Goal: Find specific page/section: Find specific page/section

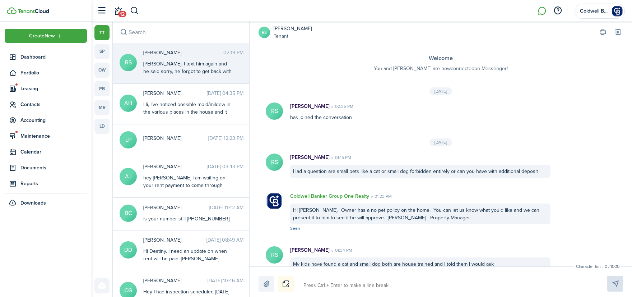
scroll to position [325, 0]
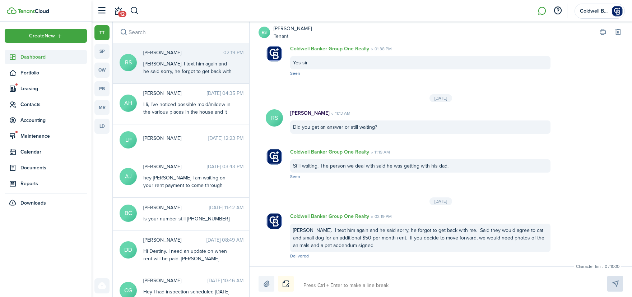
click at [32, 57] on span "Dashboard" at bounding box center [53, 57] width 66 height 8
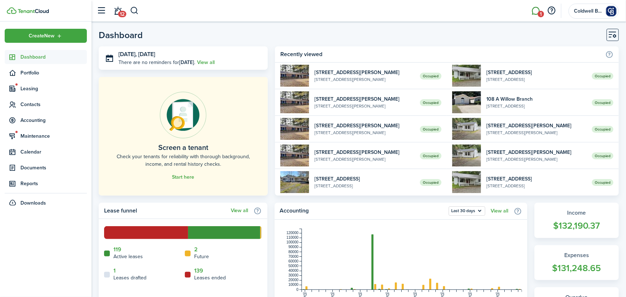
click at [538, 10] on link "1" at bounding box center [536, 11] width 14 height 18
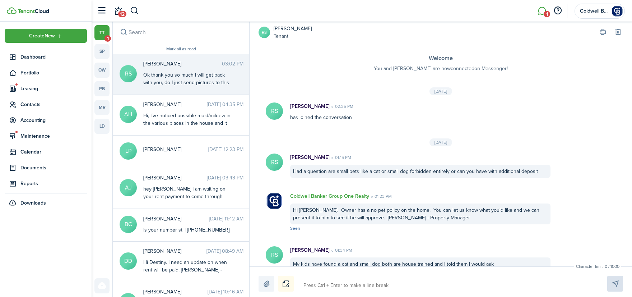
scroll to position [364, 0]
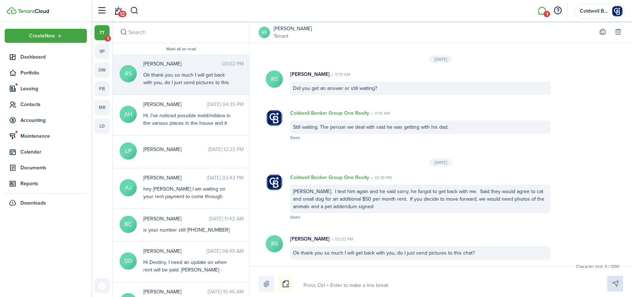
click at [180, 71] on div "Ok thank you so much I will get back with you, do I just send pictures to this …" at bounding box center [188, 82] width 90 height 23
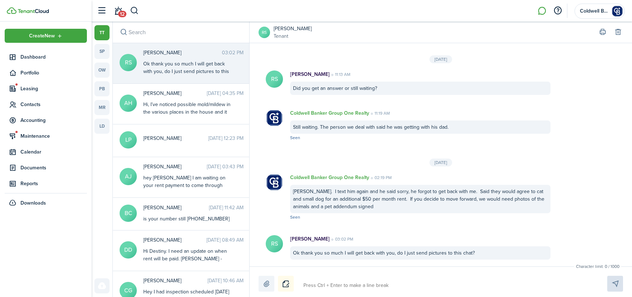
click at [381, 287] on textarea at bounding box center [447, 285] width 292 height 12
type textarea "Y"
type textarea "Ye"
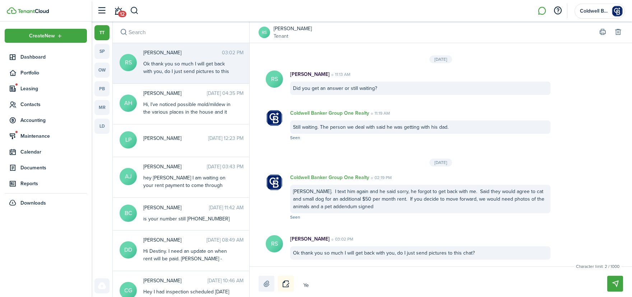
type textarea "Yes"
type textarea "Yes s"
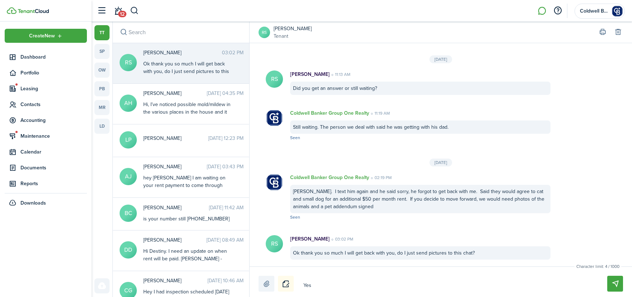
type textarea "Yes s"
type textarea "Yes si"
type textarea "Yes sir"
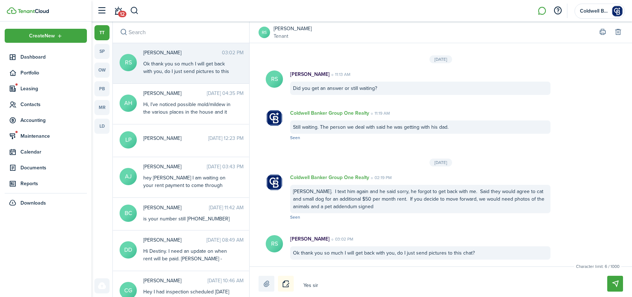
type textarea "Yes sir"
type textarea "Yes [PERSON_NAME]"
type textarea "Yes sir th"
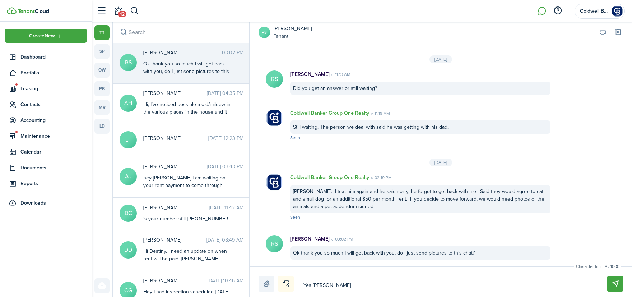
type textarea "Yes sir th"
type textarea "Yes sir tha"
type textarea "Yes sir that"
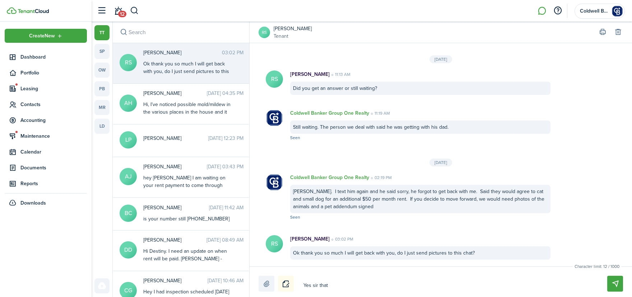
type textarea "Yes sir that'"
type textarea "Yes sir that's"
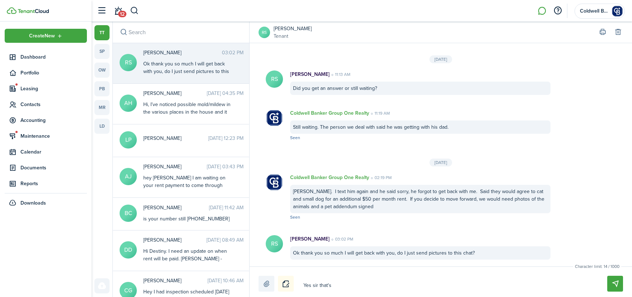
type textarea "Yes sir that's"
type textarea "Yes sir that's f"
type textarea "Yes sir that's fi"
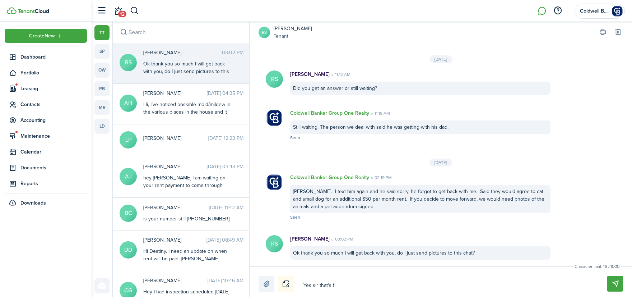
type textarea "Yes sir that's fin"
type textarea "Yes sir that's fine"
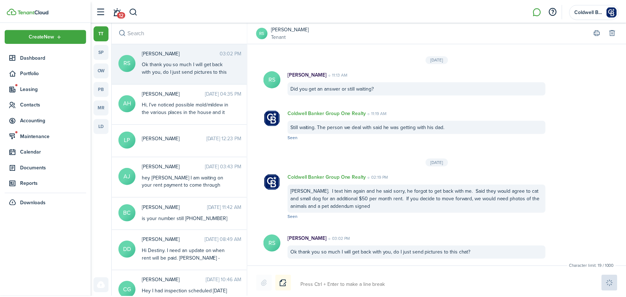
scroll to position [410, 0]
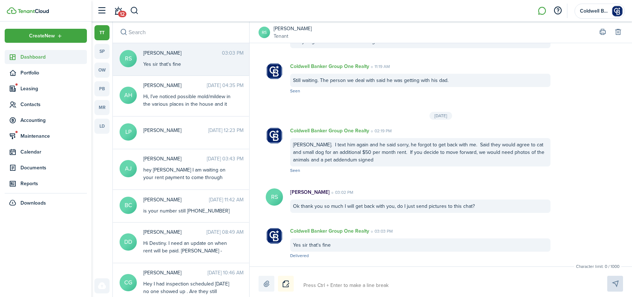
click at [34, 57] on span "Dashboard" at bounding box center [53, 57] width 66 height 8
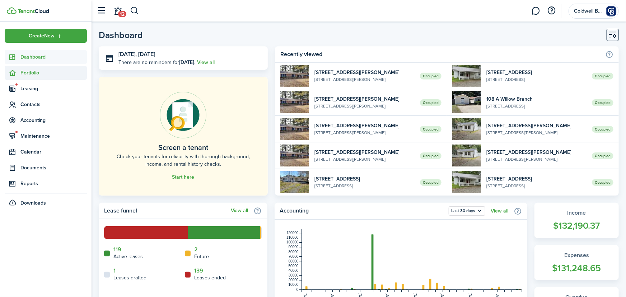
click at [25, 73] on span "Portfolio" at bounding box center [53, 73] width 66 height 8
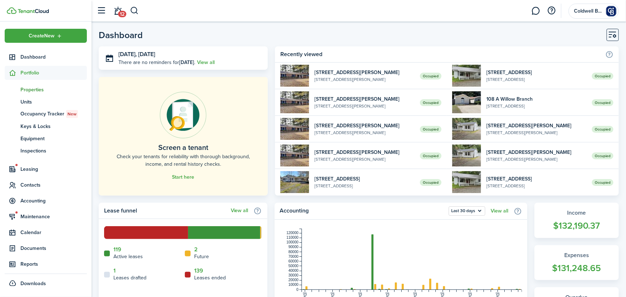
click at [28, 93] on span "Properties" at bounding box center [53, 90] width 66 height 8
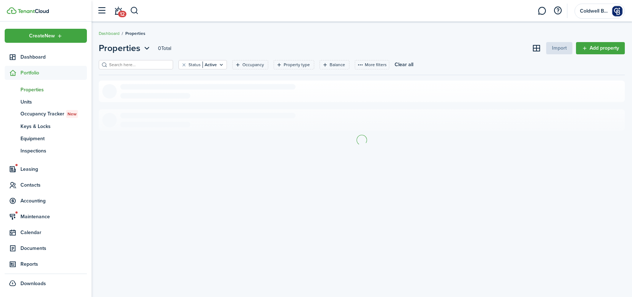
click at [127, 65] on input "search" at bounding box center [138, 64] width 63 height 7
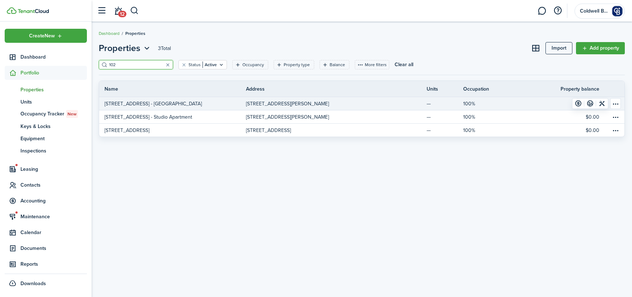
type input "102"
click at [153, 102] on p "[STREET_ADDRESS] - [GEOGRAPHIC_DATA]" at bounding box center [152, 104] width 97 height 8
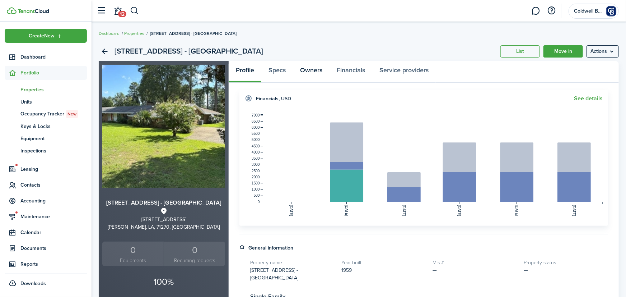
click at [316, 69] on link "Owners" at bounding box center [311, 72] width 37 height 22
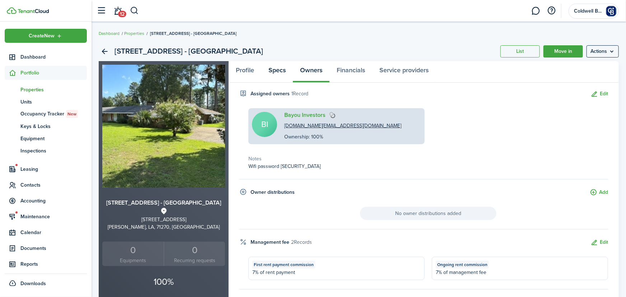
click at [281, 71] on link "Specs" at bounding box center [277, 72] width 32 height 22
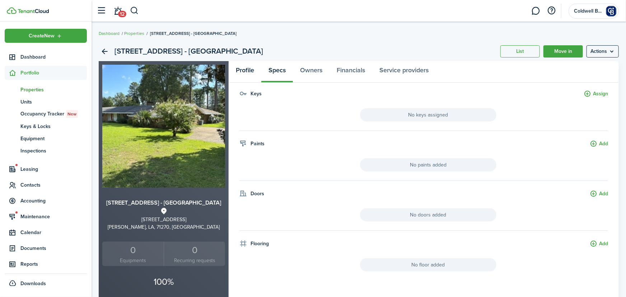
click at [252, 73] on link "Profile" at bounding box center [245, 72] width 33 height 22
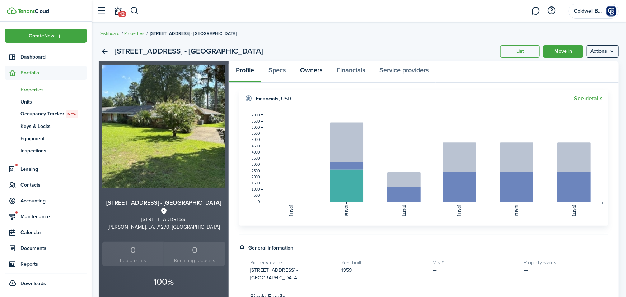
click at [309, 67] on link "Owners" at bounding box center [311, 72] width 37 height 22
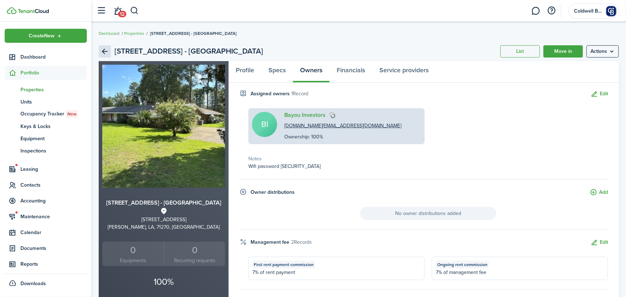
click at [104, 52] on link "Back" at bounding box center [105, 51] width 12 height 12
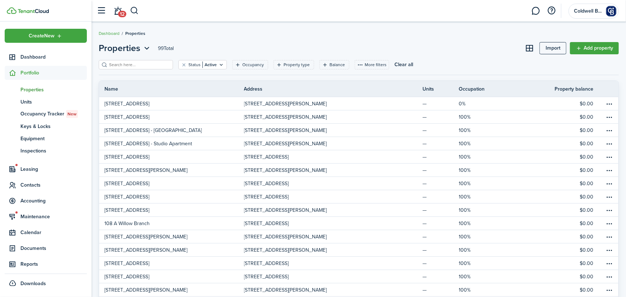
click at [126, 69] on filter-search at bounding box center [136, 64] width 74 height 9
click at [135, 62] on input "search" at bounding box center [138, 64] width 63 height 7
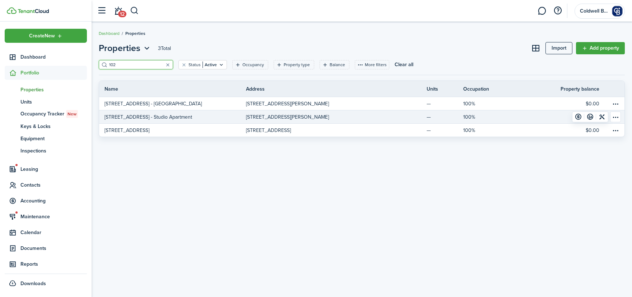
type input "102"
click at [140, 116] on p "[STREET_ADDRESS] - Studio Apartment" at bounding box center [148, 117] width 88 height 8
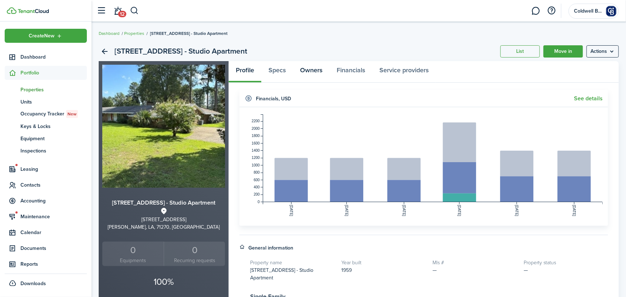
click at [322, 69] on link "Owners" at bounding box center [311, 72] width 37 height 22
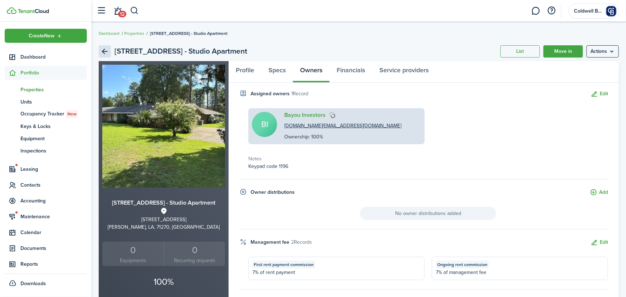
click at [101, 48] on link "Back" at bounding box center [105, 51] width 12 height 12
